Goal: Transaction & Acquisition: Purchase product/service

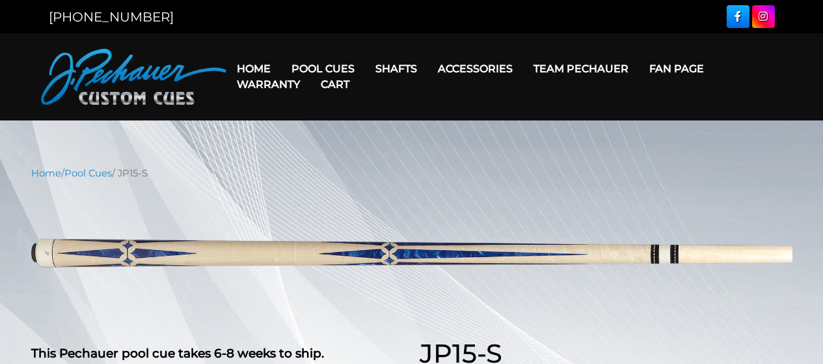
select select "********"
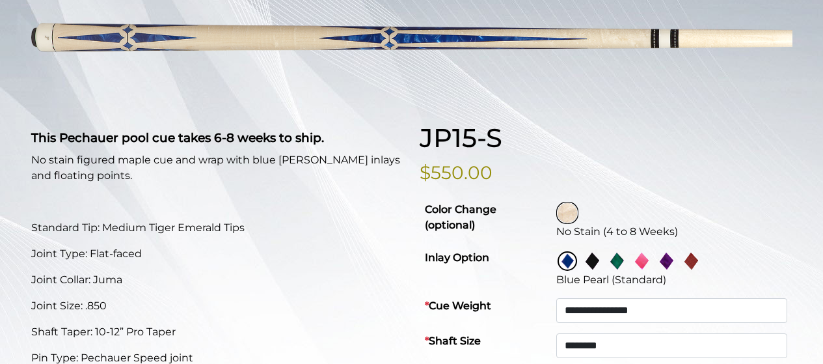
scroll to position [217, 0]
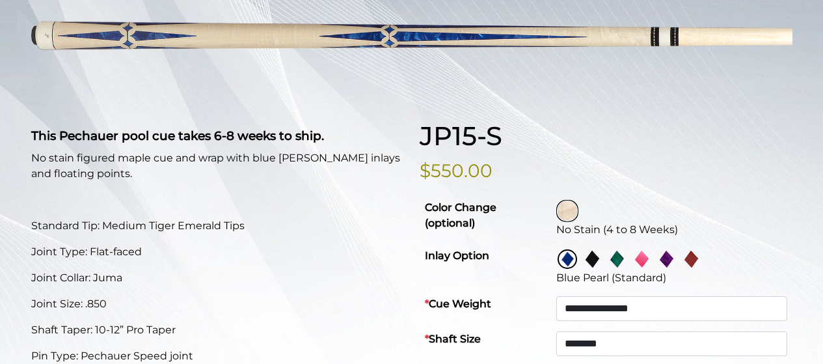
click at [643, 256] on img at bounding box center [641, 259] width 20 height 20
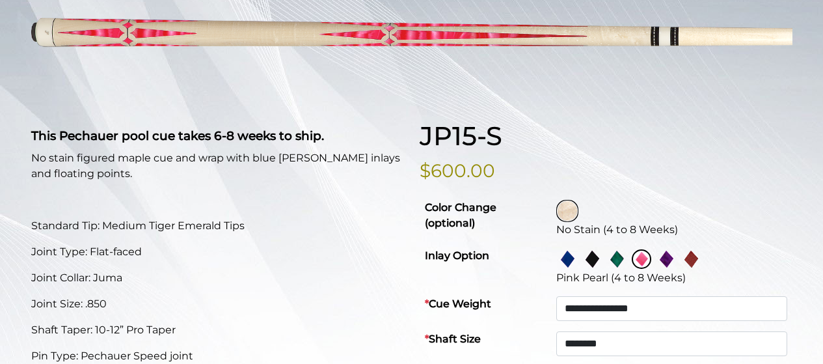
click at [619, 258] on img at bounding box center [617, 259] width 20 height 20
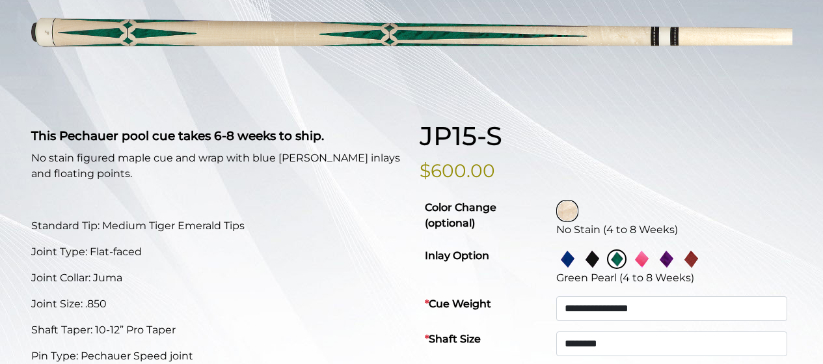
click at [663, 259] on img at bounding box center [666, 259] width 20 height 20
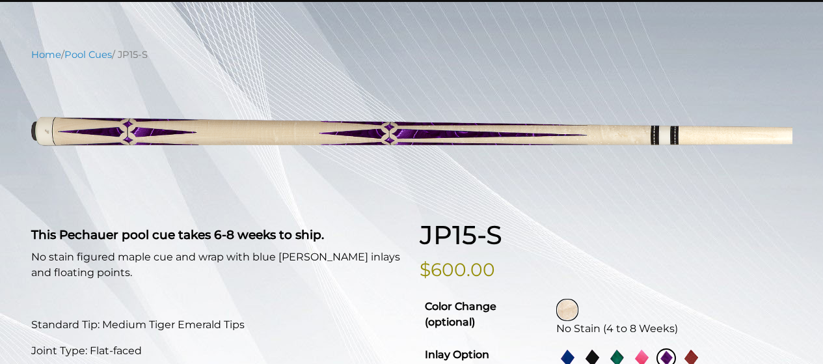
scroll to position [105, 0]
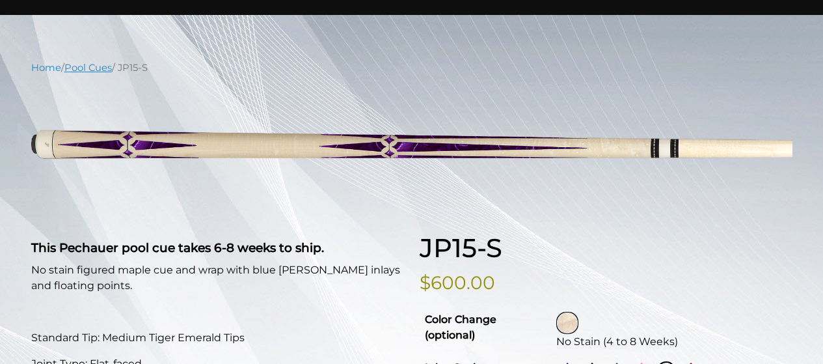
click at [94, 72] on link "Pool Cues" at bounding box center [87, 68] width 47 height 12
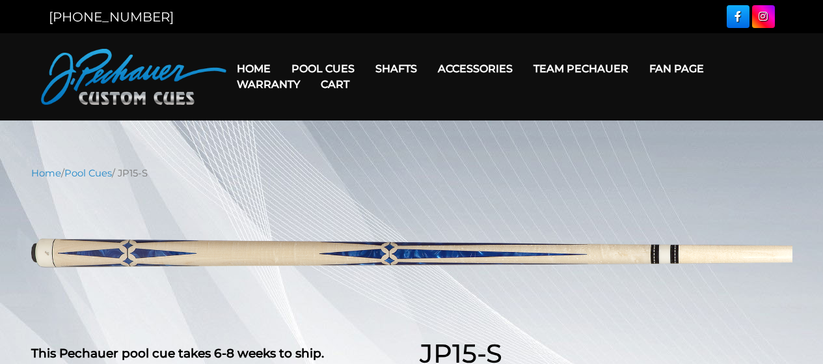
select select "********"
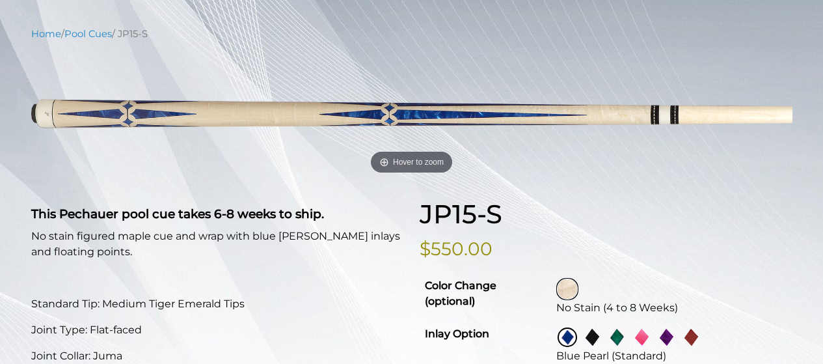
scroll to position [137, 0]
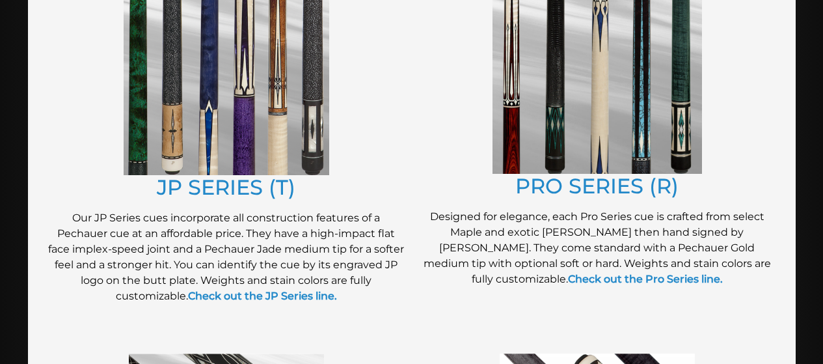
scroll to position [726, 0]
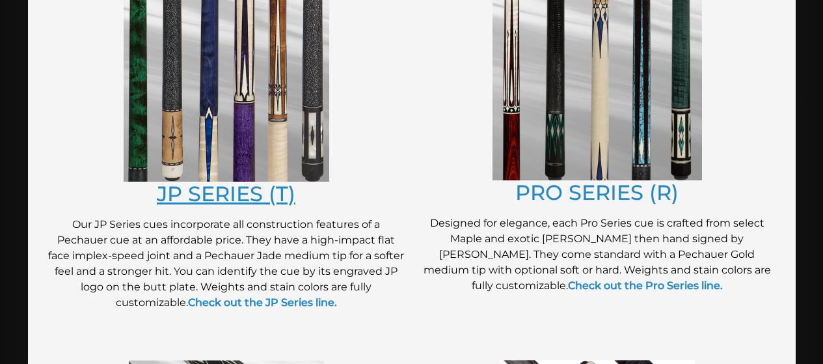
click at [248, 186] on link "JP SERIES (T)" at bounding box center [226, 193] width 139 height 25
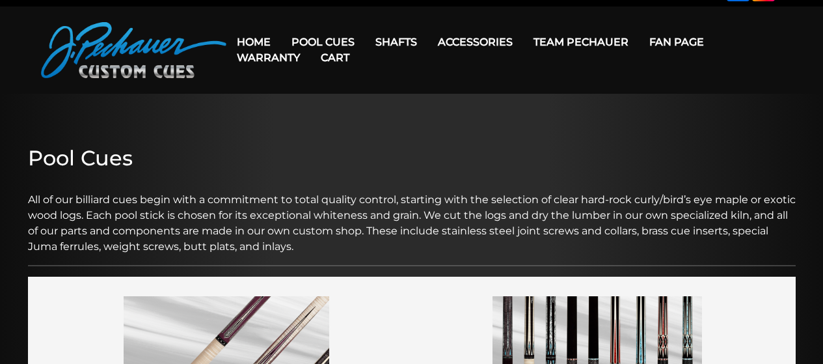
scroll to position [0, 0]
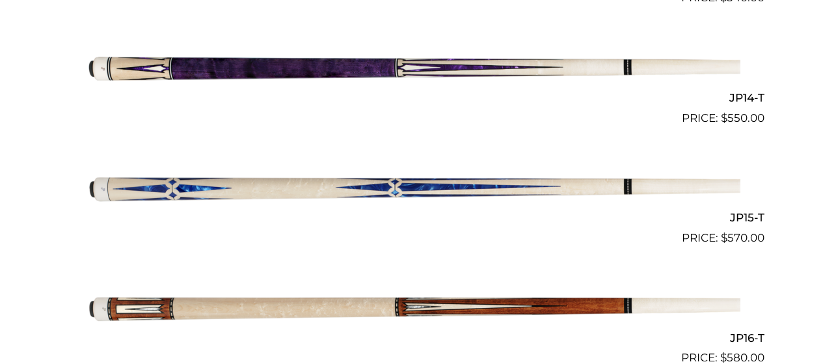
scroll to position [1987, 0]
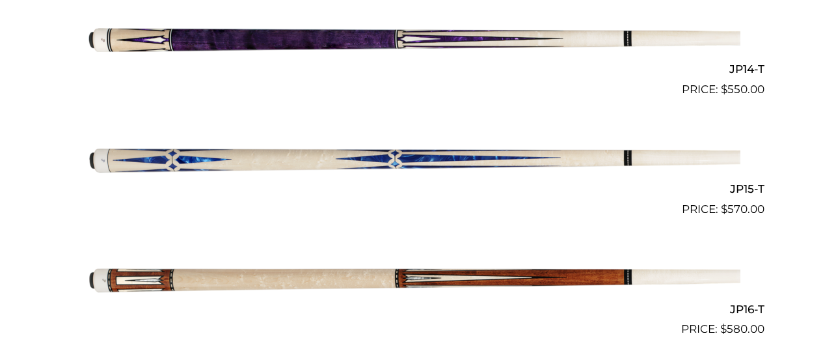
click at [514, 167] on img at bounding box center [411, 157] width 657 height 109
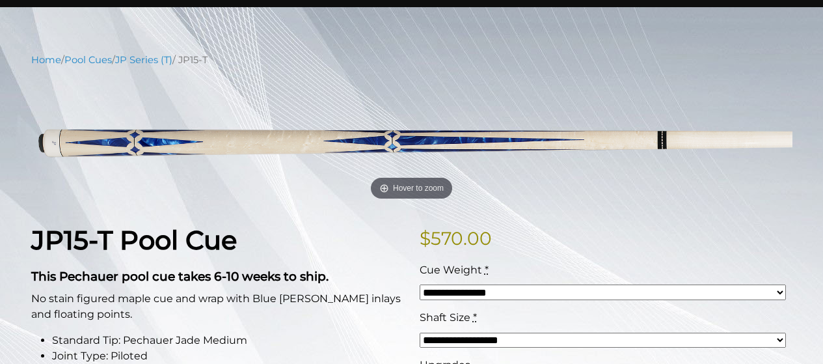
scroll to position [26, 0]
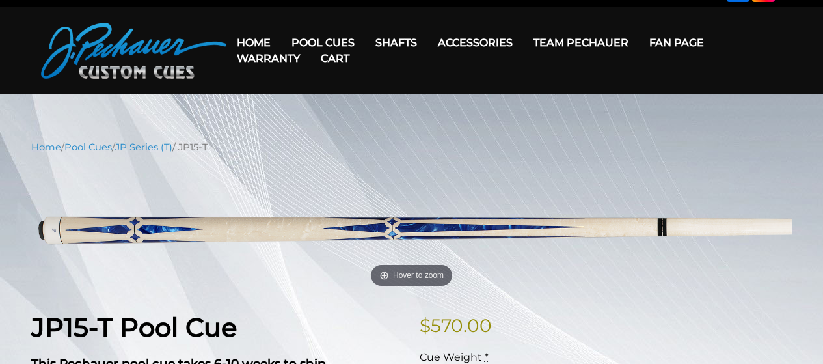
click at [328, 45] on link "Cart" at bounding box center [334, 58] width 49 height 33
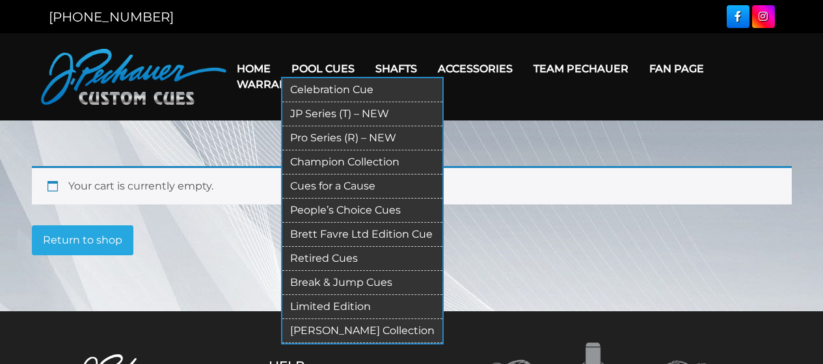
click at [325, 59] on link "Pool Cues" at bounding box center [323, 68] width 84 height 33
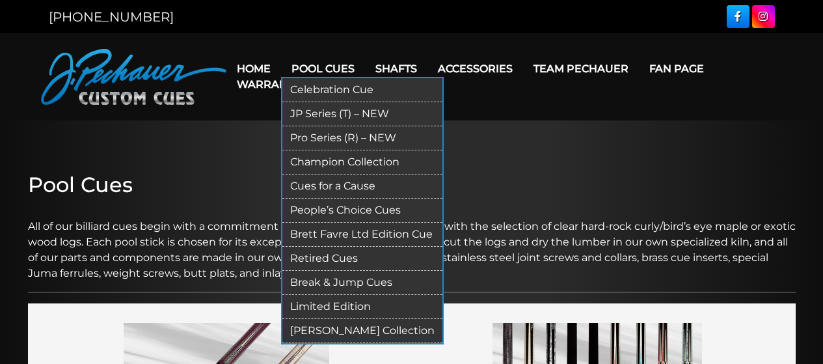
click at [331, 209] on link "People’s Choice Cues" at bounding box center [362, 210] width 160 height 24
